Goal: Task Accomplishment & Management: Manage account settings

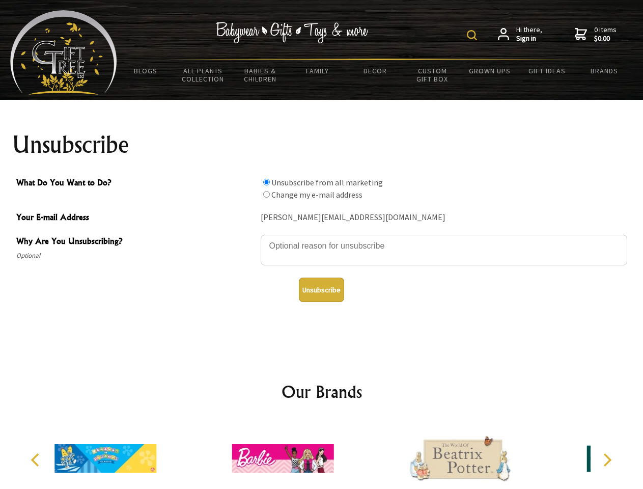
click at [474, 35] on img at bounding box center [472, 35] width 10 height 10
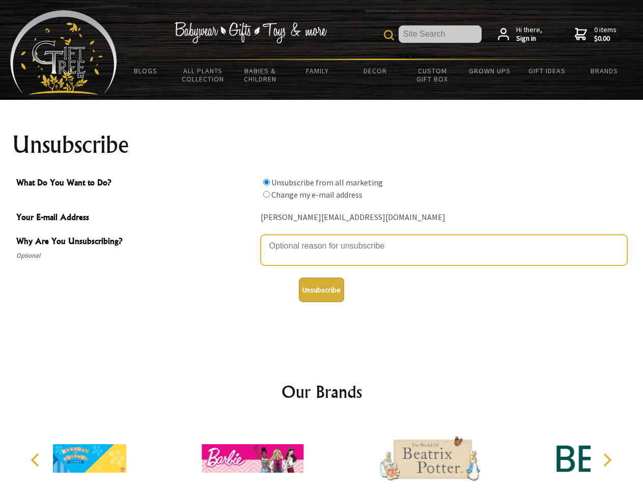
click at [322, 238] on textarea "Why Are You Unsubscribing?" at bounding box center [444, 250] width 367 height 31
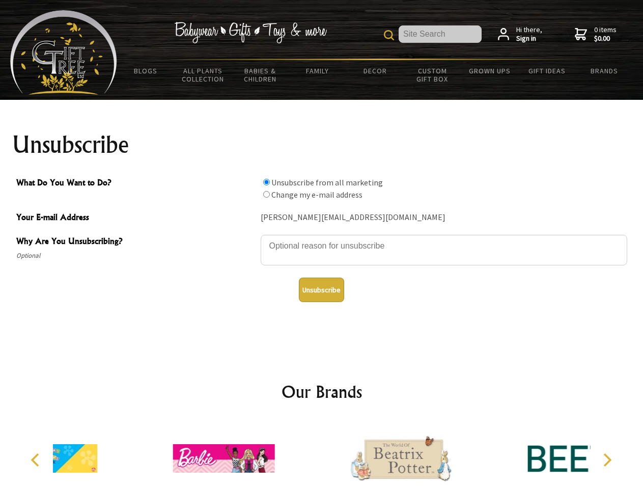
click at [266, 182] on input "What Do You Want to Do?" at bounding box center [266, 182] width 7 height 7
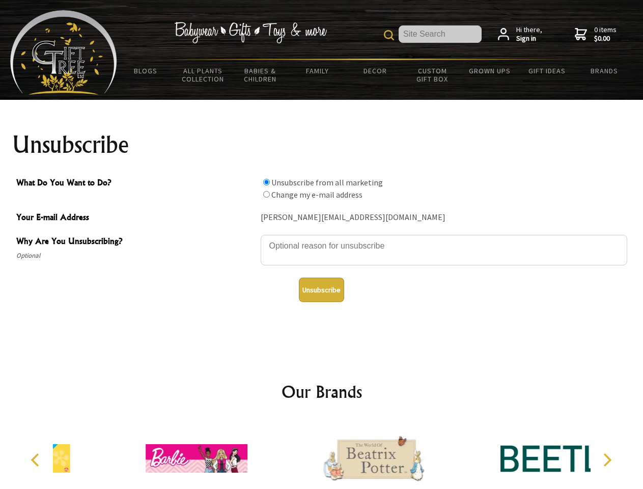
click at [266, 194] on input "What Do You Want to Do?" at bounding box center [266, 194] width 7 height 7
radio input "true"
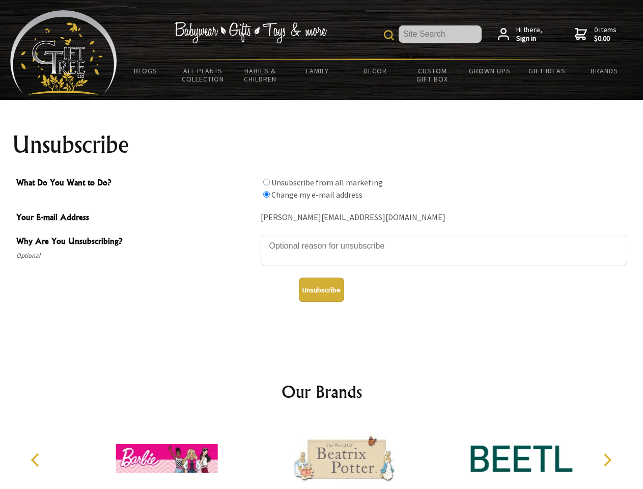
click at [321, 290] on button "Unsubscribe" at bounding box center [321, 290] width 45 height 24
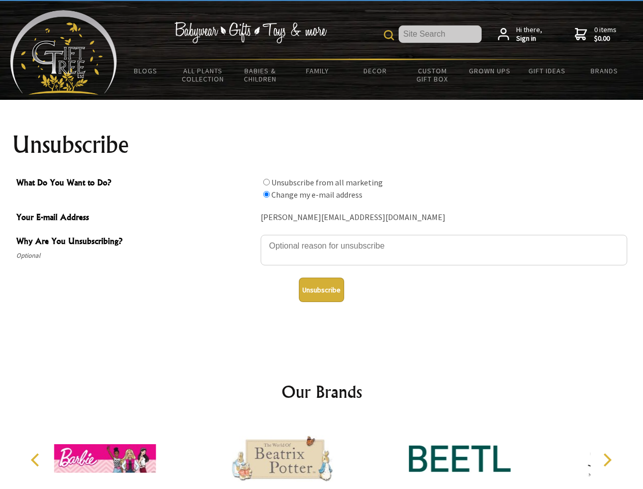
click at [37, 460] on icon "Previous" at bounding box center [36, 459] width 13 height 13
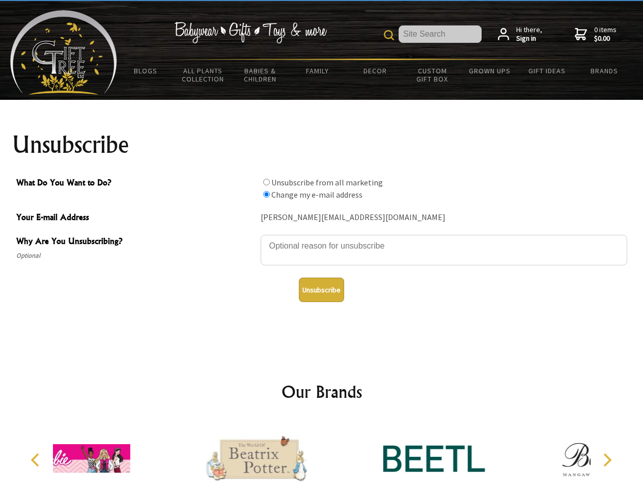
click at [607, 460] on icon "Next" at bounding box center [606, 459] width 13 height 13
